Goal: Transaction & Acquisition: Subscribe to service/newsletter

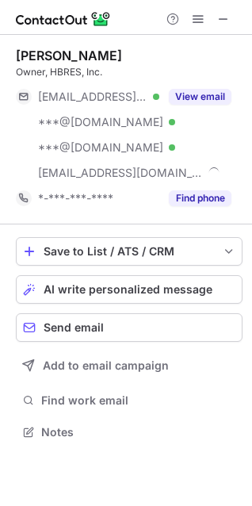
scroll to position [421, 252]
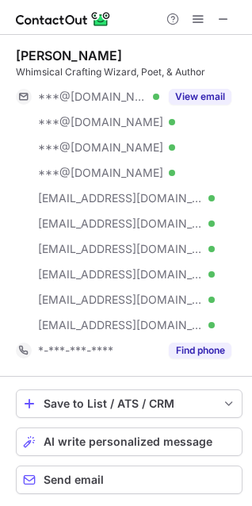
scroll to position [573, 241]
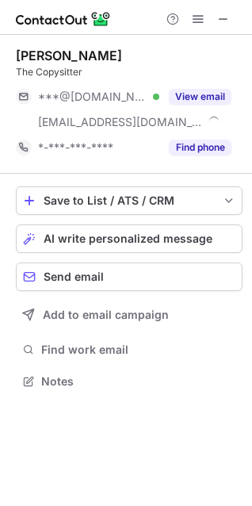
scroll to position [370, 252]
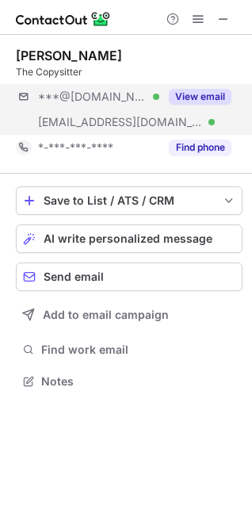
click at [176, 112] on div "***@[DOMAIN_NAME] Verified [EMAIL_ADDRESS][DOMAIN_NAME] Verified View email" at bounding box center [129, 109] width 227 height 51
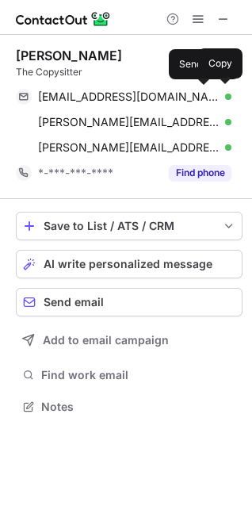
scroll to position [396, 252]
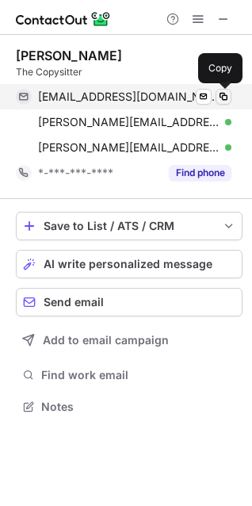
click at [223, 97] on span at bounding box center [223, 96] width 13 height 13
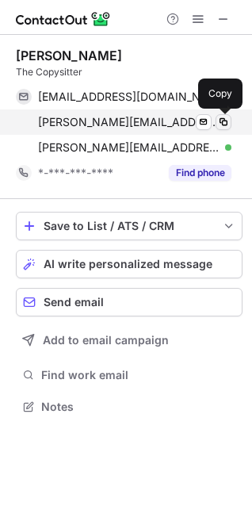
click at [219, 121] on span at bounding box center [223, 122] width 13 height 13
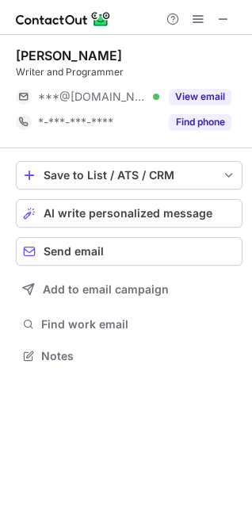
scroll to position [345, 252]
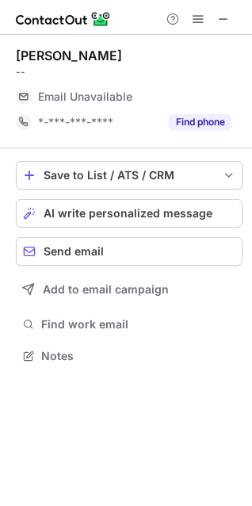
scroll to position [345, 252]
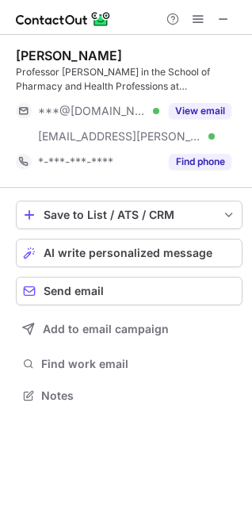
scroll to position [385, 252]
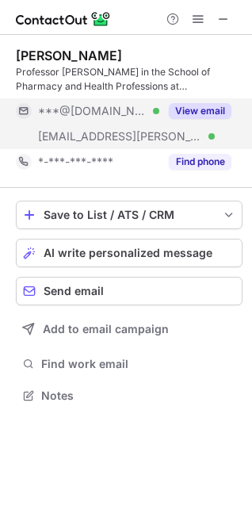
click at [211, 117] on button "View email" at bounding box center [200, 111] width 63 height 16
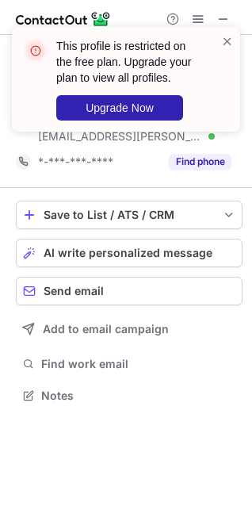
click at [218, 44] on div "This profile is restricted on the free plan. Upgrade your plan to view all prof…" at bounding box center [119, 79] width 203 height 92
click at [220, 44] on div "This profile is restricted on the free plan. Upgrade your plan to view all prof…" at bounding box center [119, 79] width 203 height 92
click at [226, 45] on span at bounding box center [227, 41] width 13 height 16
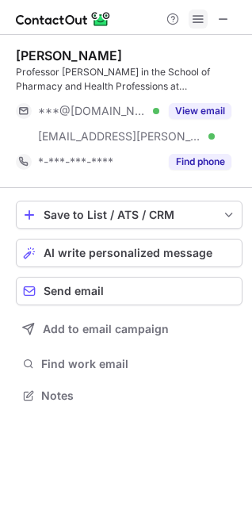
click at [201, 19] on span at bounding box center [198, 19] width 13 height 13
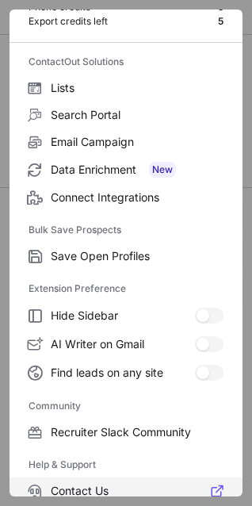
scroll to position [213, 0]
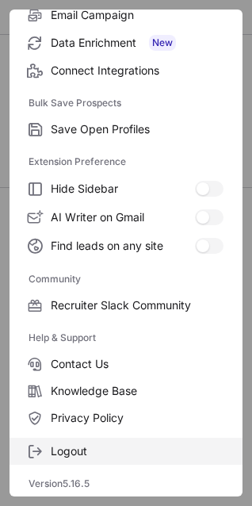
click at [79, 461] on label "Logout" at bounding box center [126, 451] width 233 height 27
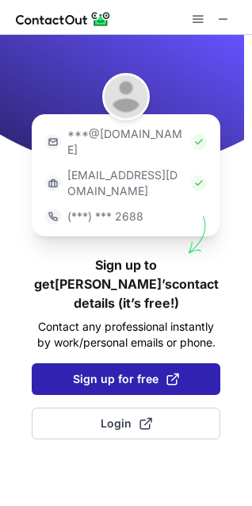
click at [102, 371] on span "Sign up for free" at bounding box center [126, 379] width 106 height 16
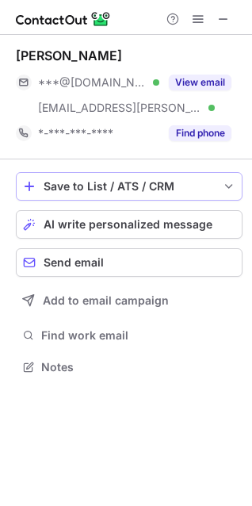
scroll to position [356, 252]
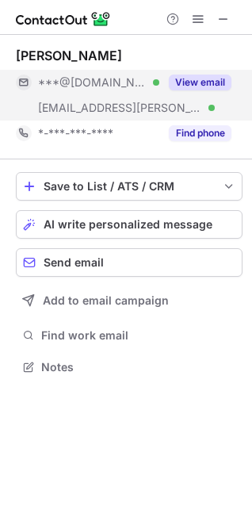
click at [196, 71] on div "View email" at bounding box center [195, 82] width 72 height 25
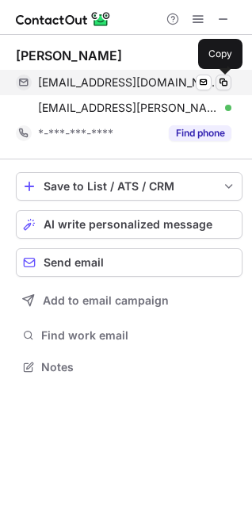
click at [227, 79] on span at bounding box center [223, 82] width 13 height 13
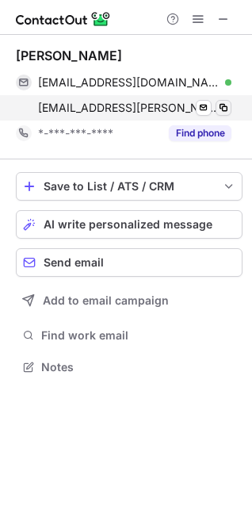
drag, startPoint x: 234, startPoint y: 114, endPoint x: 224, endPoint y: 115, distance: 10.3
click at [232, 113] on div "[EMAIL_ADDRESS][PERSON_NAME][DOMAIN_NAME] Verified Send email Copy" at bounding box center [124, 107] width 216 height 25
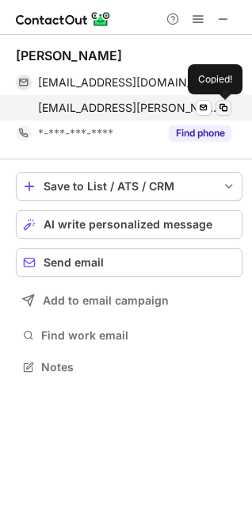
click at [218, 109] on span at bounding box center [223, 108] width 13 height 13
